Goal: Transaction & Acquisition: Download file/media

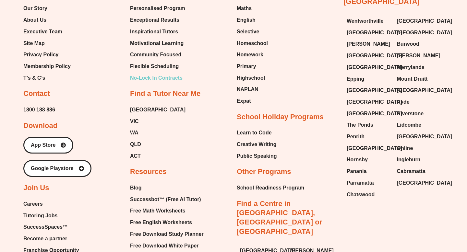
scroll to position [2660, 0]
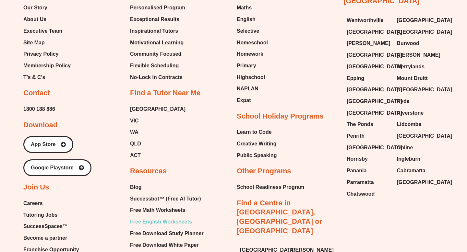
click at [170, 217] on span "Free English Worksheets" at bounding box center [161, 222] width 62 height 10
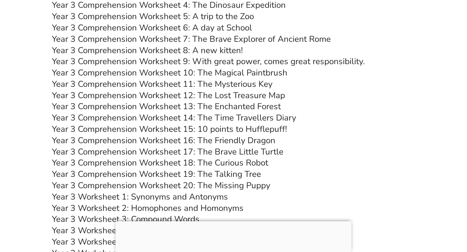
scroll to position [2223, 0]
click at [204, 161] on link "Year 3 Comprehension Worksheet 18: The Curious Robot" at bounding box center [160, 162] width 216 height 11
click at [244, 103] on link "Year 3 Comprehension Worksheet 13: The Enchanted Forest" at bounding box center [166, 105] width 229 height 11
